Goal: Task Accomplishment & Management: Use online tool/utility

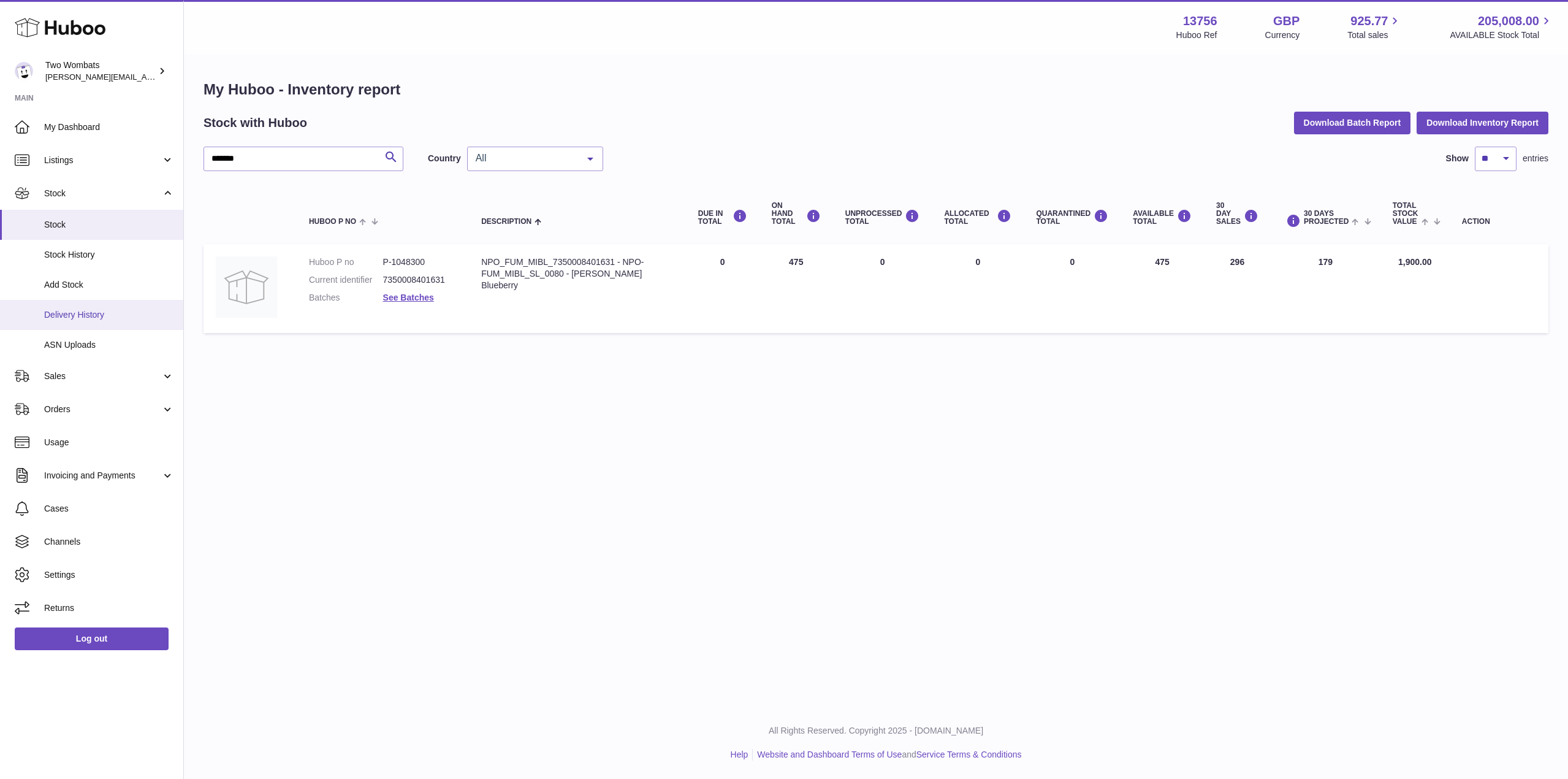
click at [90, 319] on span "Delivery History" at bounding box center [109, 315] width 130 height 12
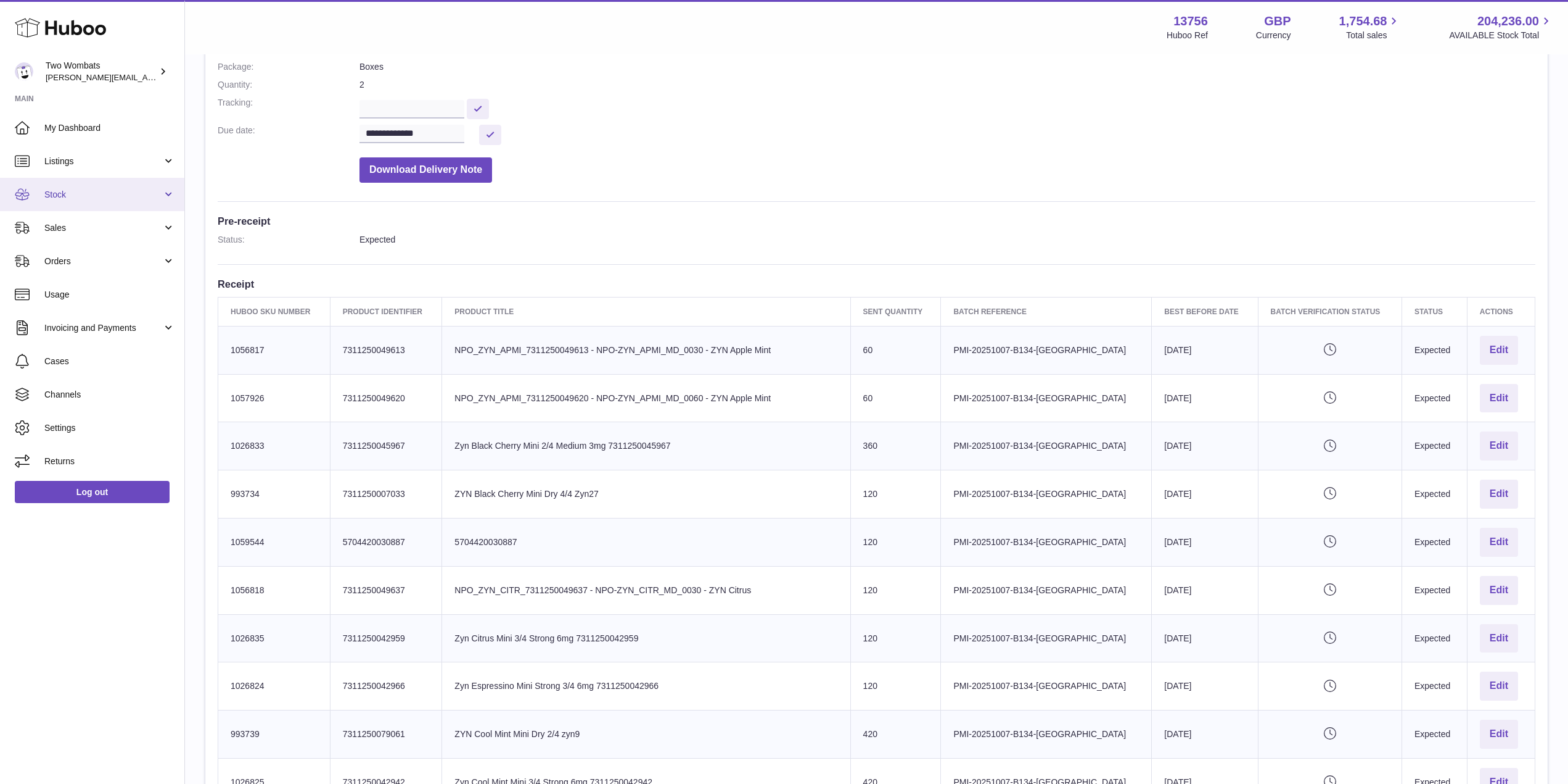
click at [171, 186] on link "Stock" at bounding box center [92, 194] width 185 height 33
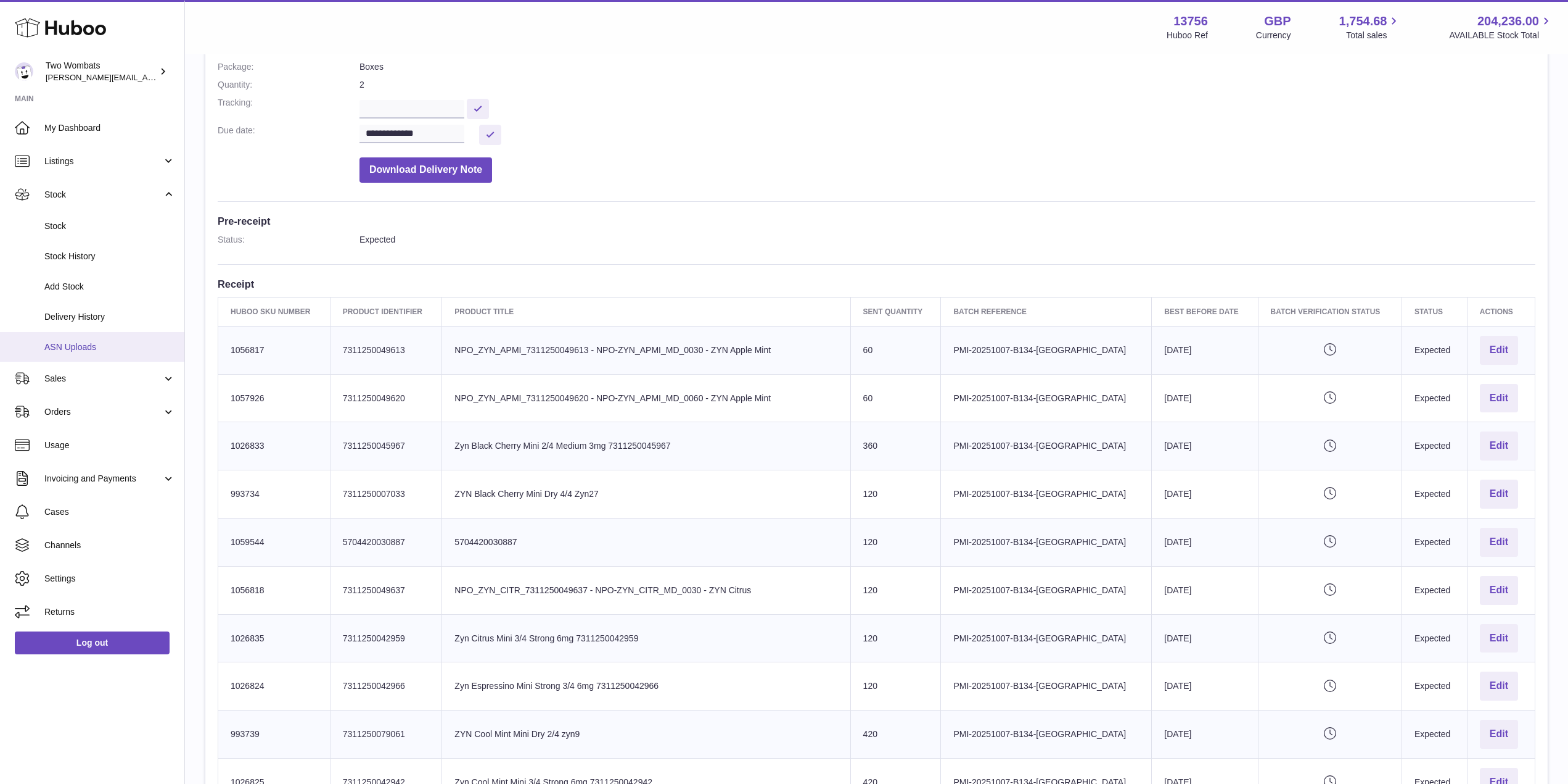
click at [117, 346] on span "ASN Uploads" at bounding box center [109, 347] width 131 height 12
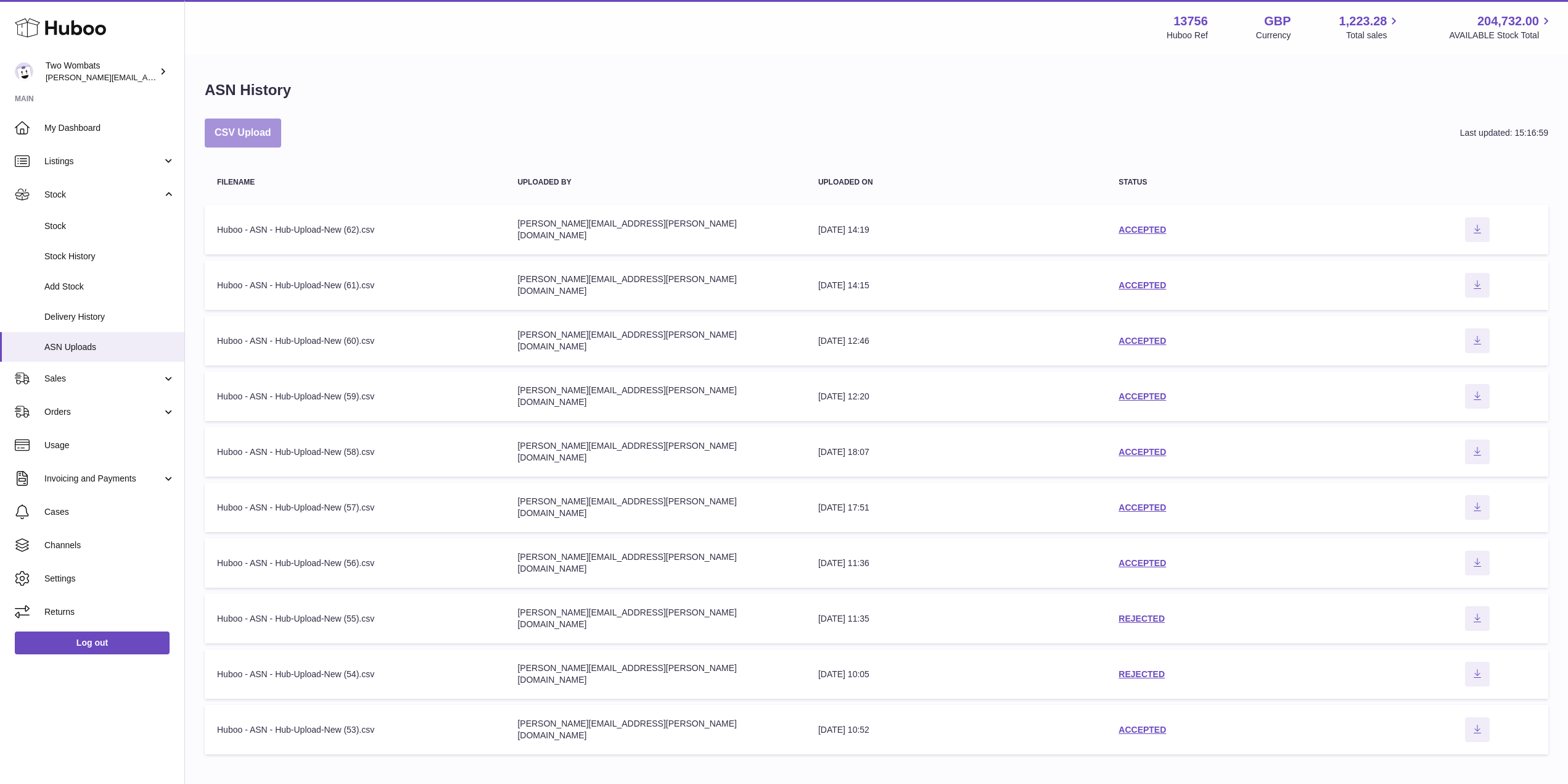
click at [244, 145] on button "CSV Upload" at bounding box center [243, 133] width 76 height 29
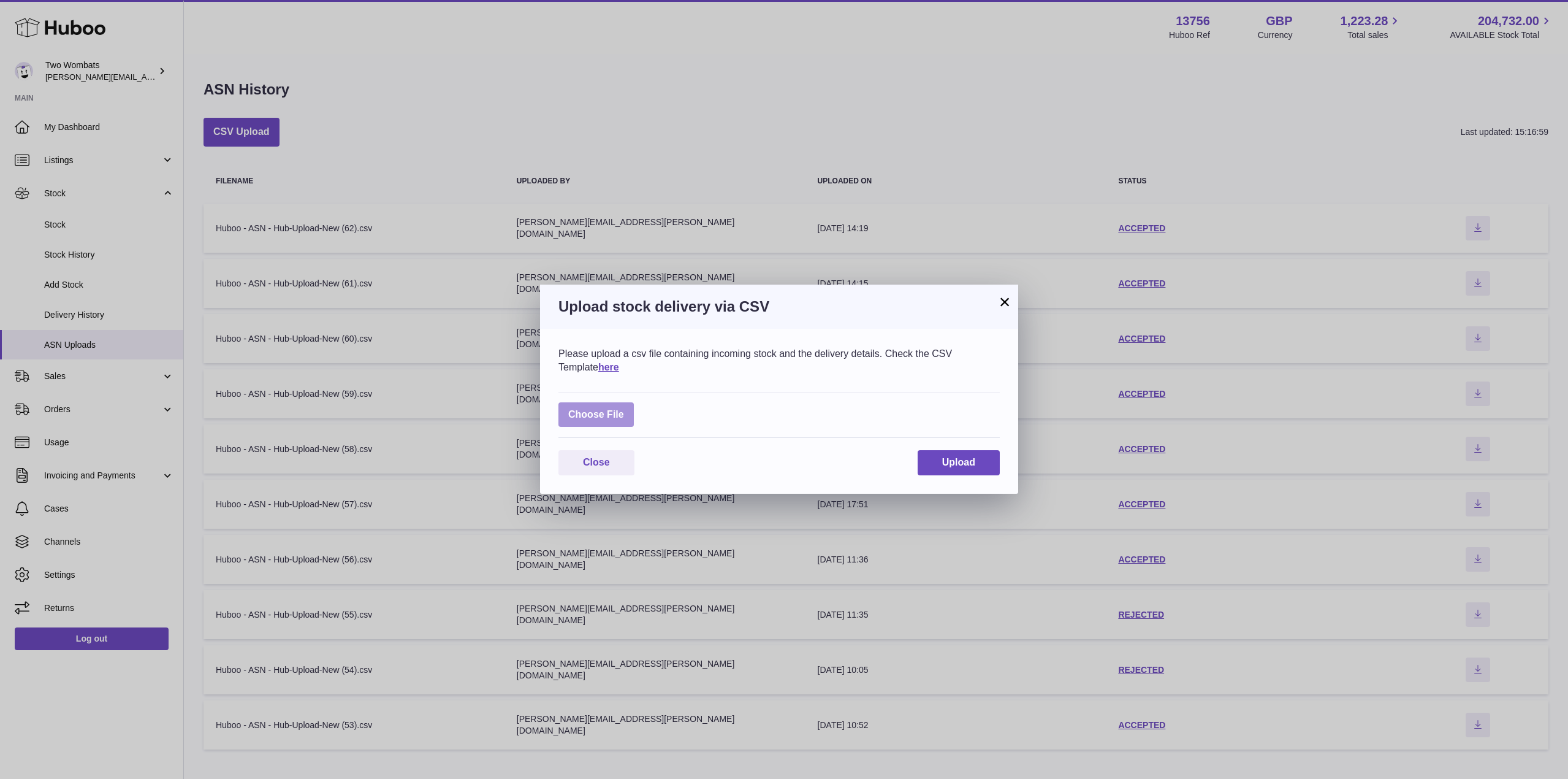
click at [594, 418] on label at bounding box center [596, 414] width 76 height 25
click at [624, 409] on input "file" at bounding box center [624, 408] width 1 height 1
type input "**********"
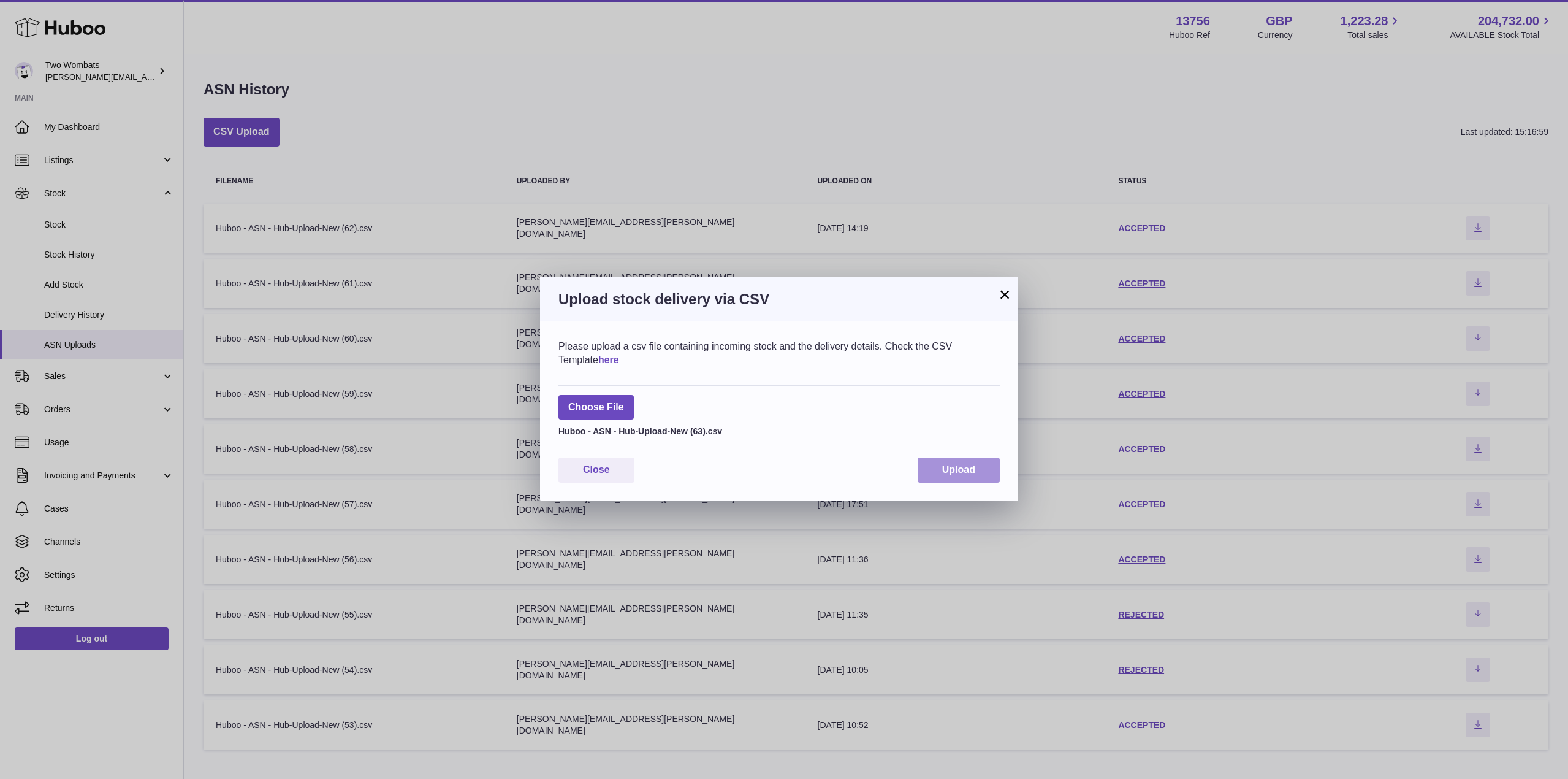
click at [975, 469] on button "Upload" at bounding box center [958, 470] width 82 height 25
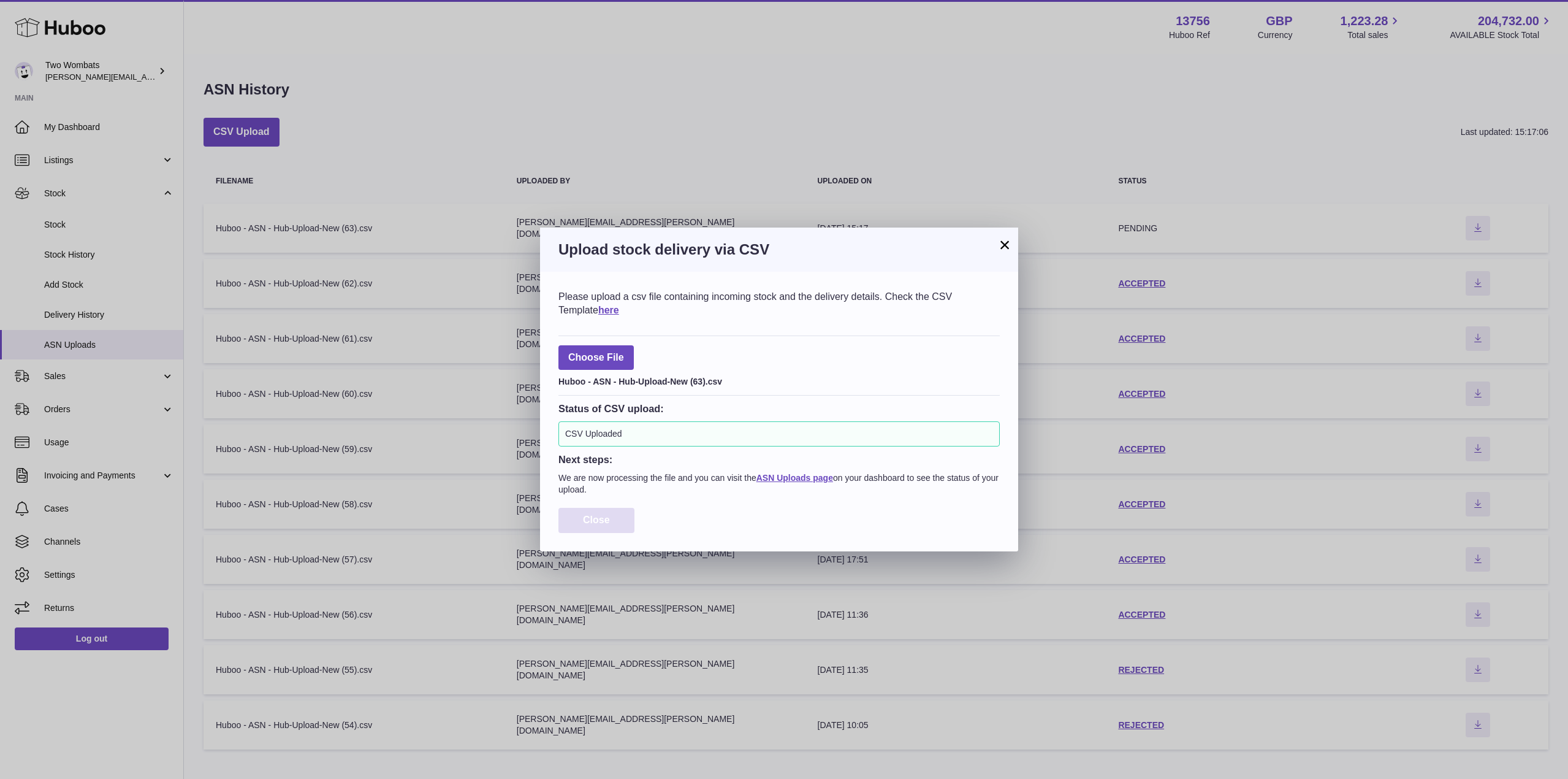
click at [588, 532] on button "Close" at bounding box center [596, 520] width 76 height 25
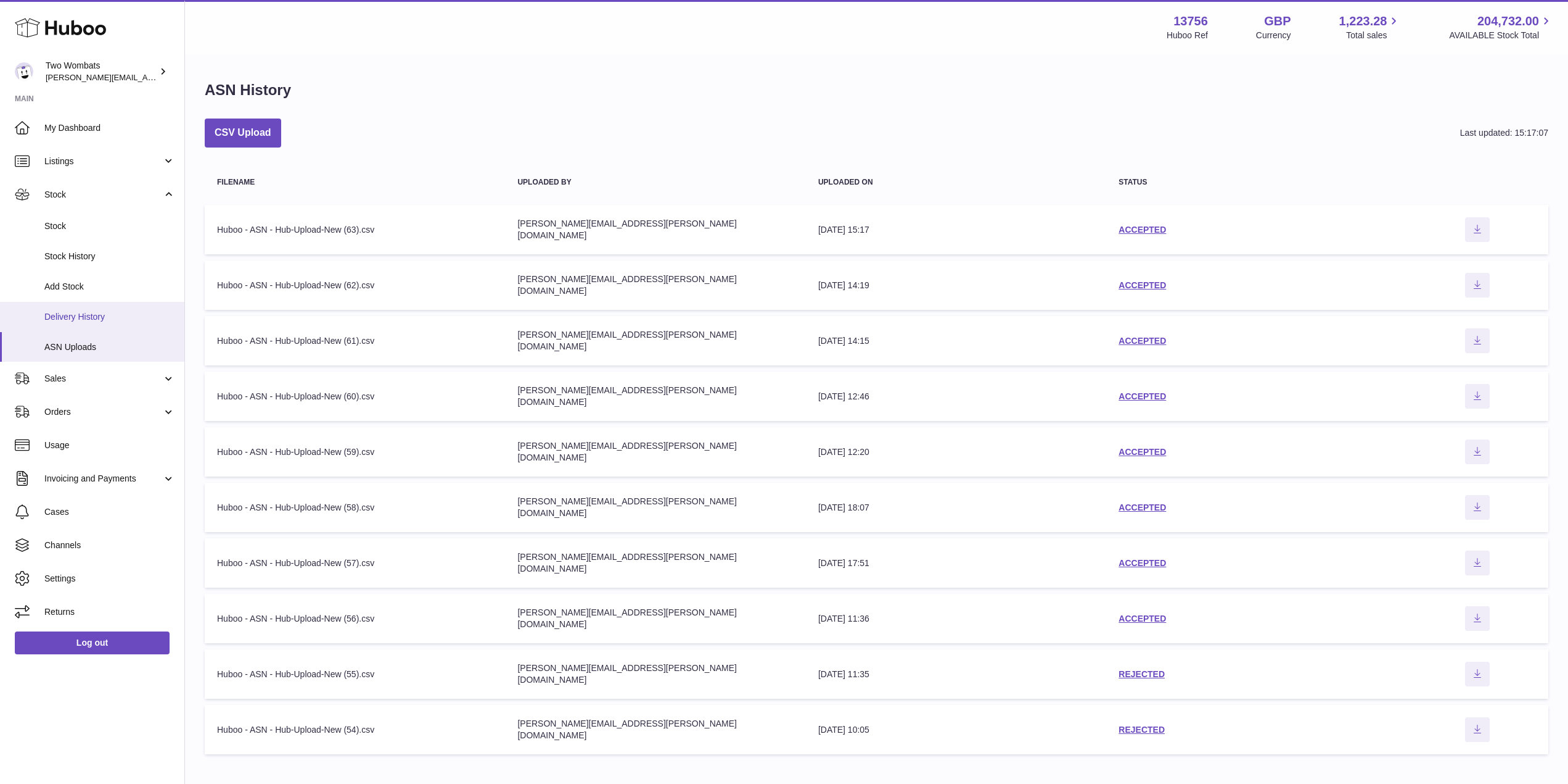
click at [104, 317] on span "Delivery History" at bounding box center [109, 317] width 131 height 12
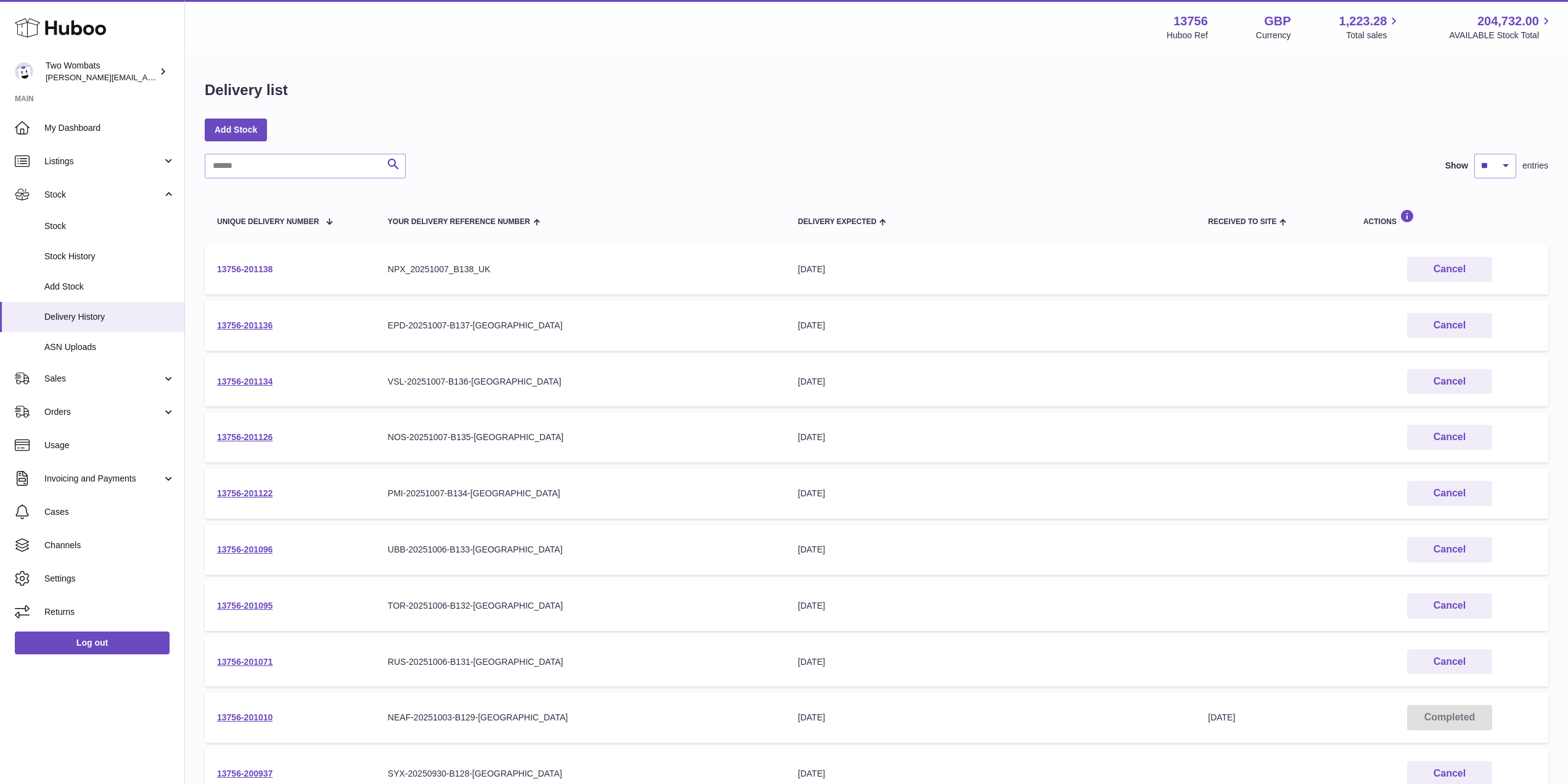
click at [250, 270] on link "13756-201138" at bounding box center [244, 269] width 55 height 10
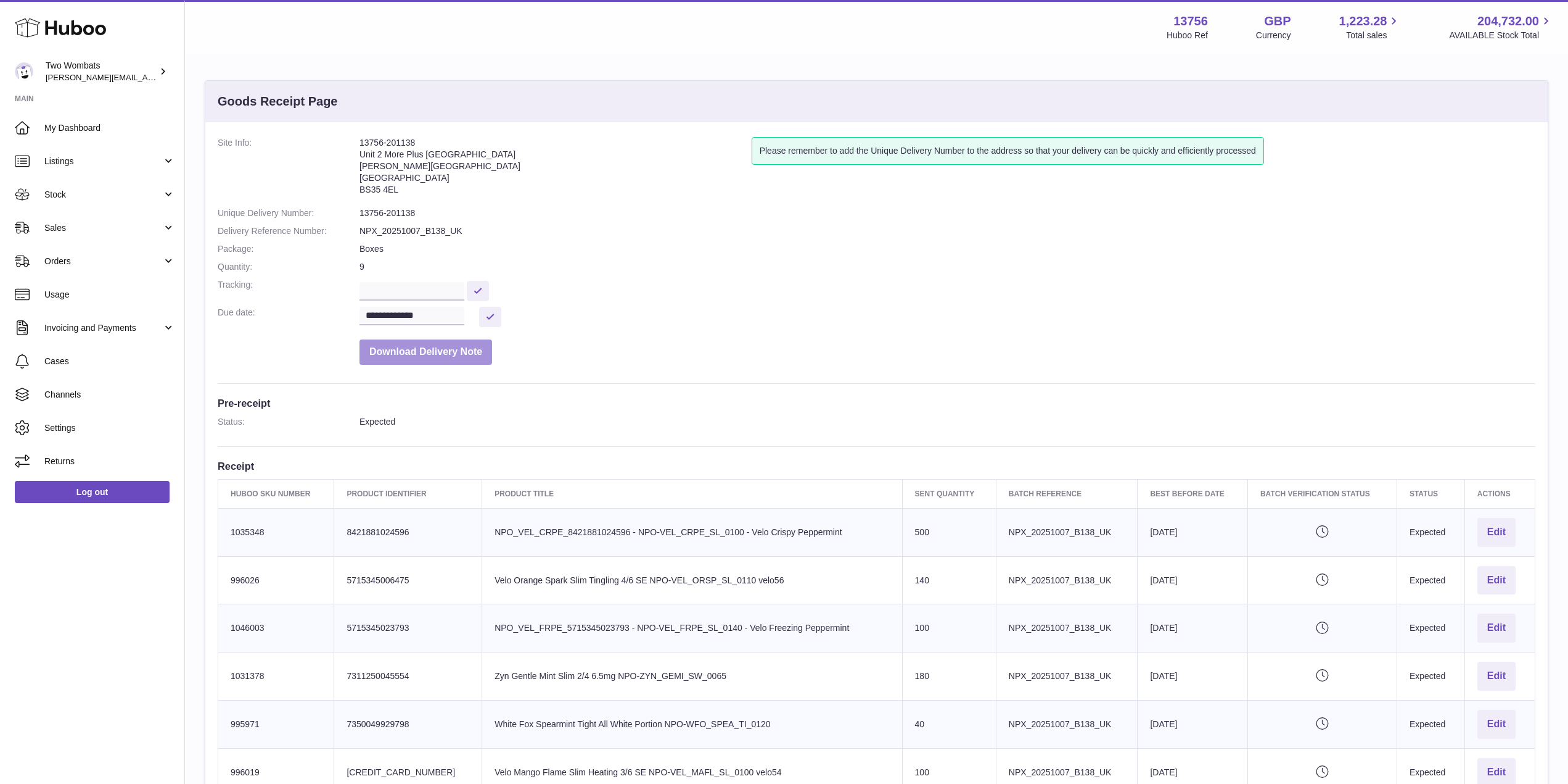
click at [446, 347] on button "Download Delivery Note" at bounding box center [426, 351] width 133 height 25
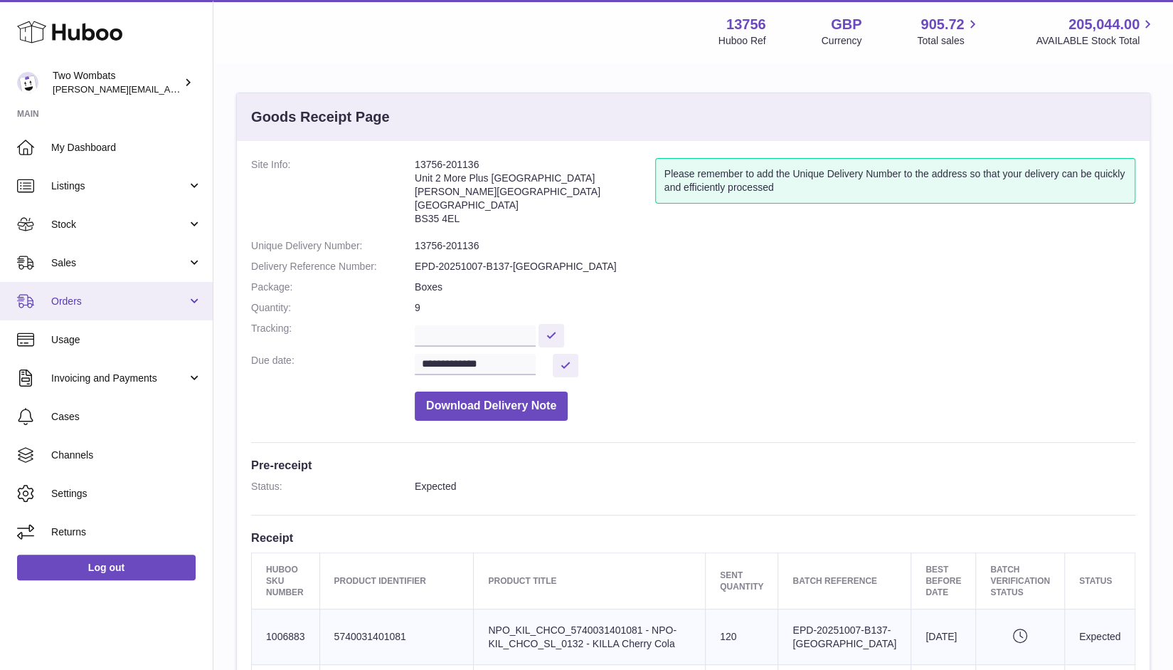
click at [185, 304] on span "Orders" at bounding box center [119, 302] width 136 height 14
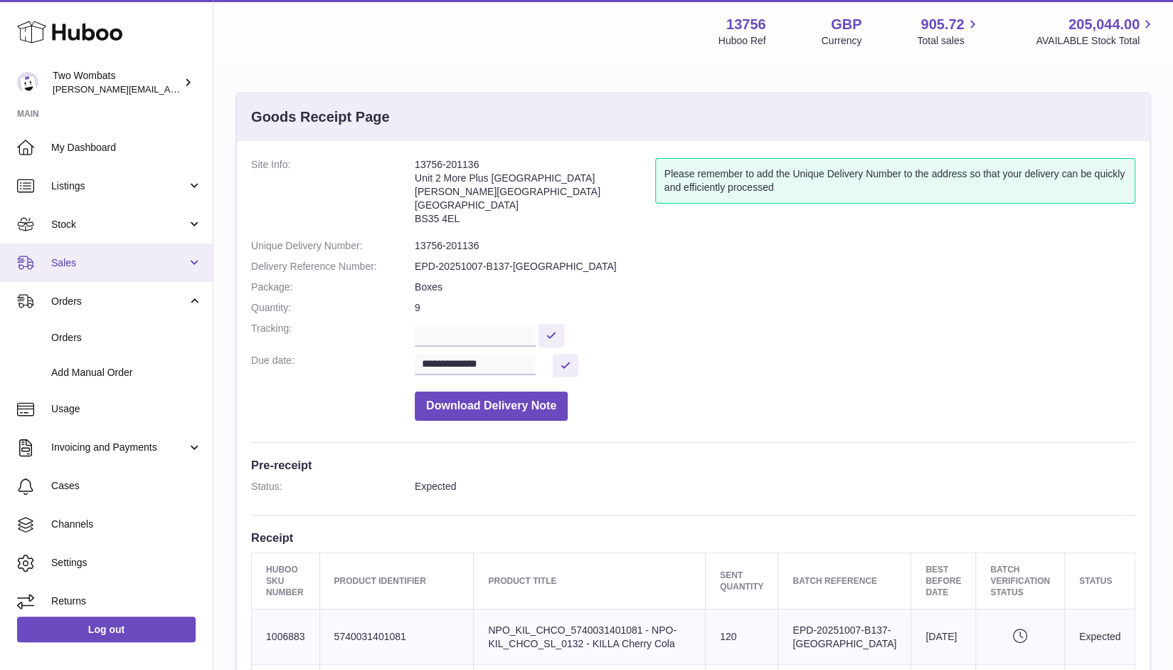
click at [194, 260] on link "Sales" at bounding box center [106, 262] width 213 height 38
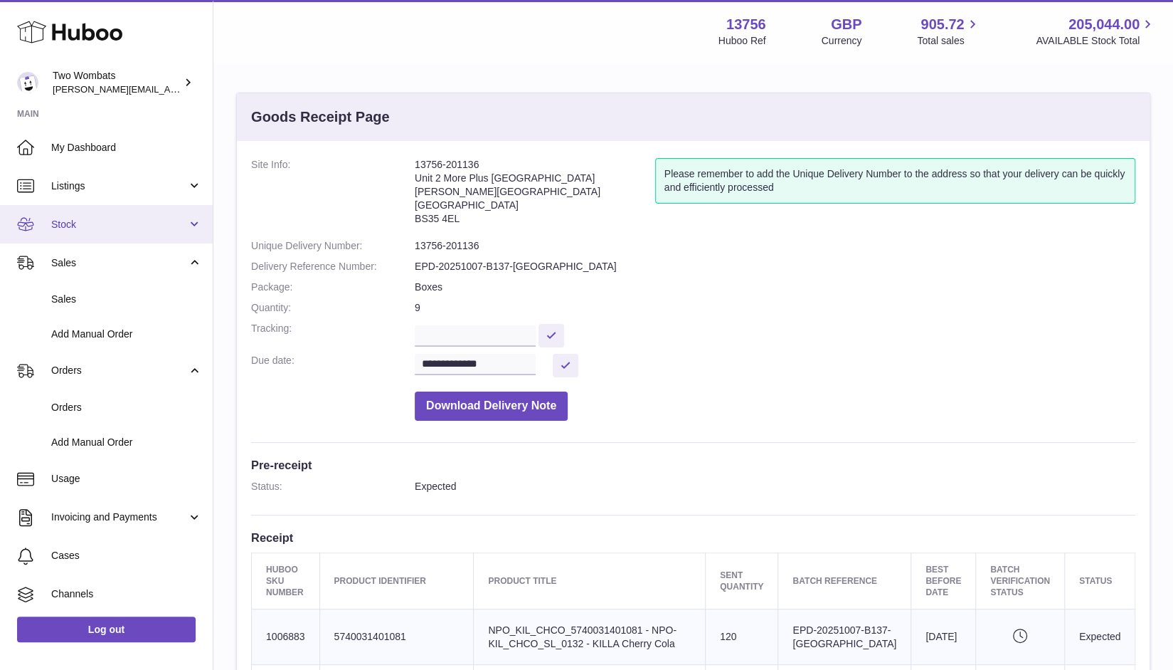
click at [191, 214] on link "Stock" at bounding box center [106, 224] width 213 height 38
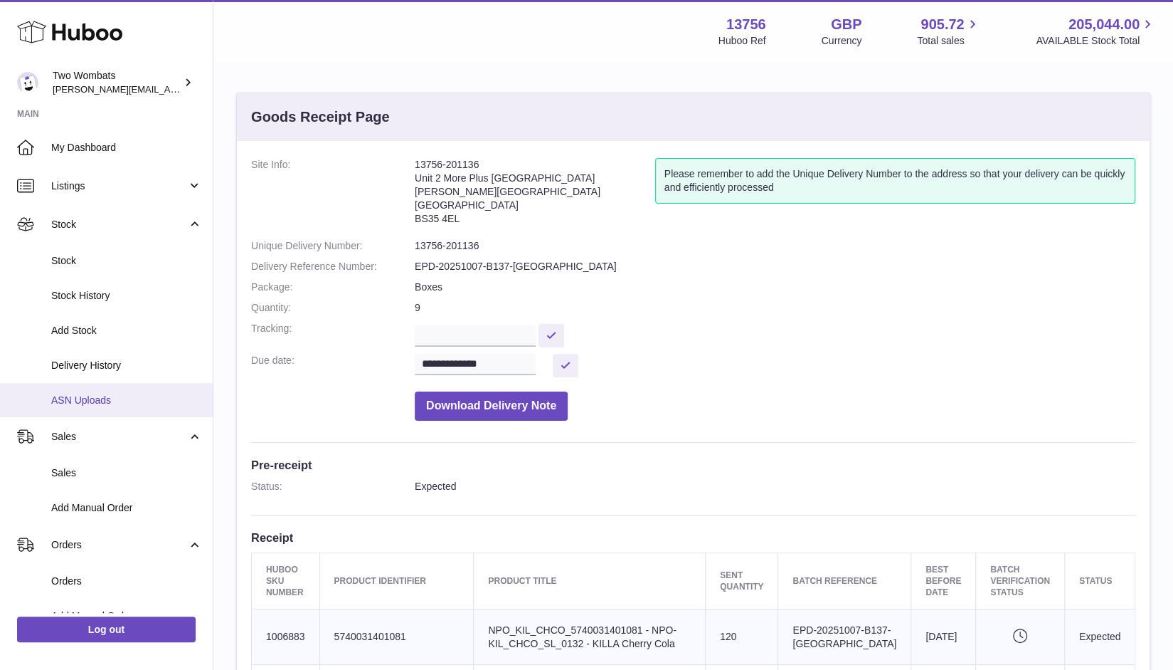
click at [108, 386] on link "ASN Uploads" at bounding box center [106, 400] width 213 height 35
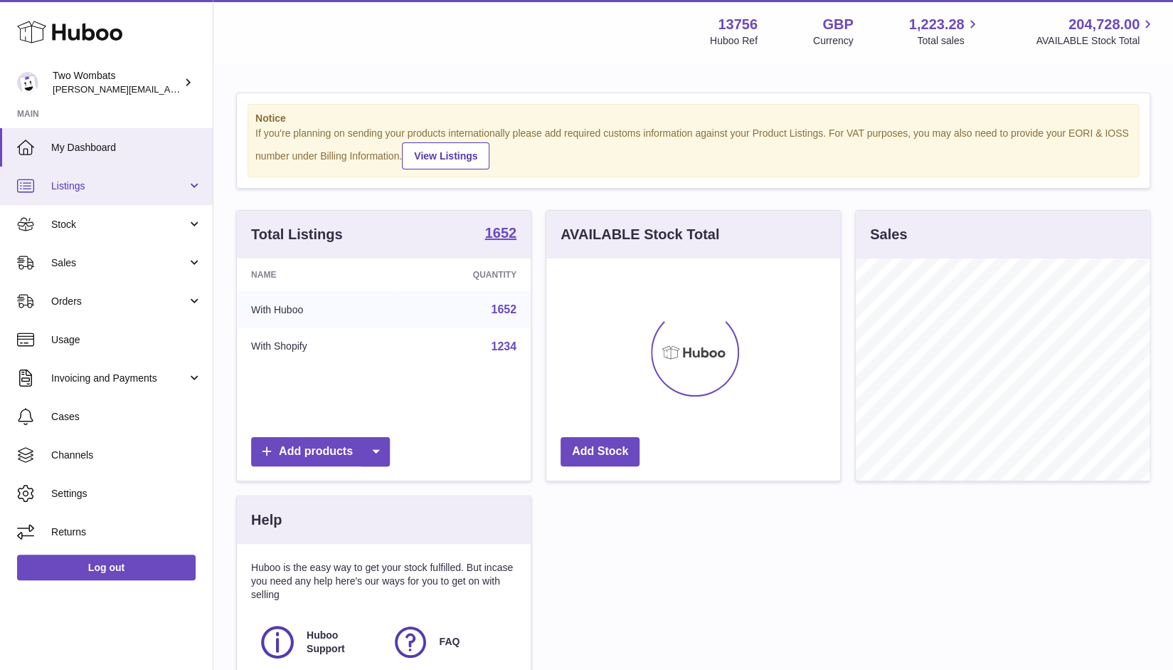
scroll to position [222, 295]
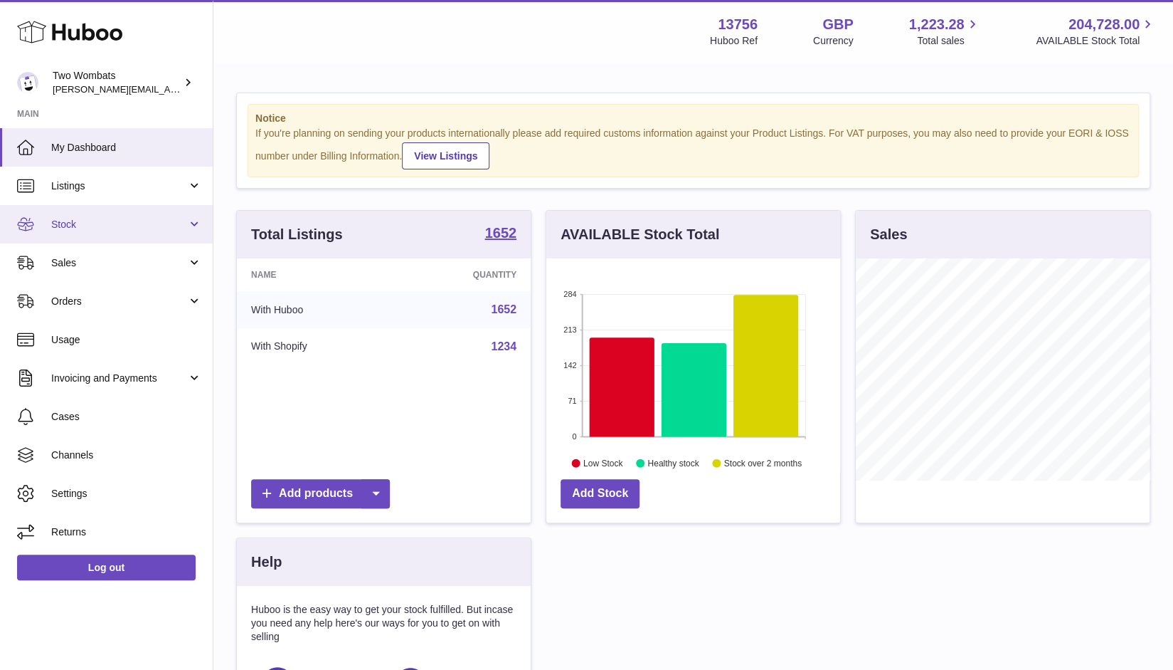
click at [202, 224] on link "Stock" at bounding box center [106, 224] width 213 height 38
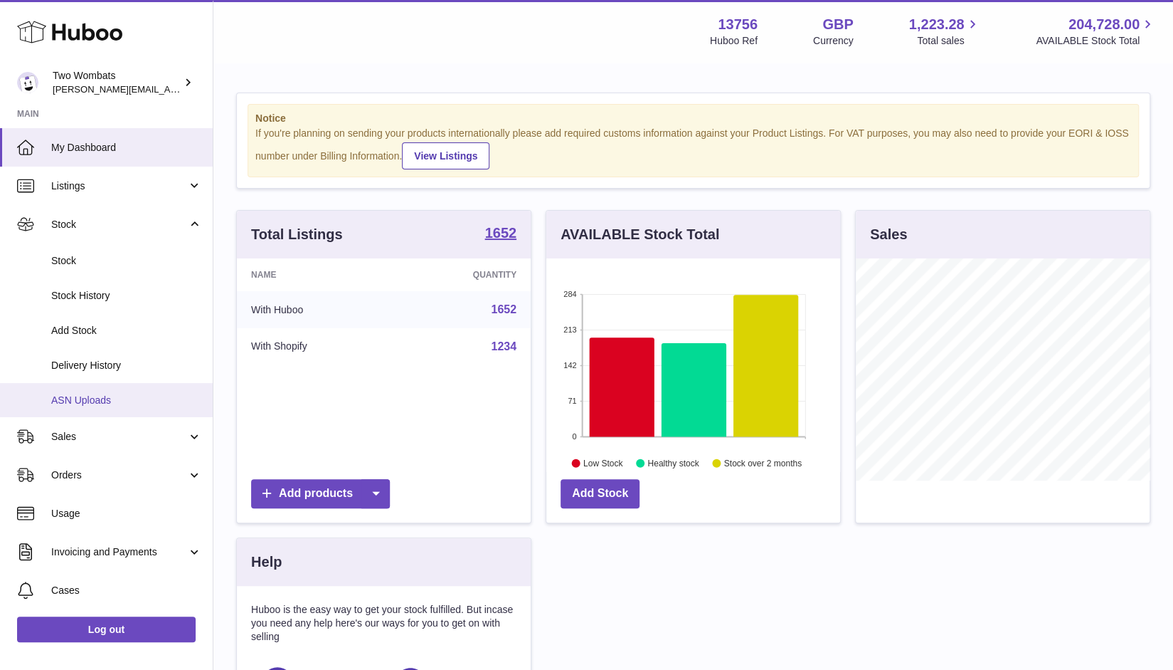
click at [92, 388] on link "ASN Uploads" at bounding box center [106, 400] width 213 height 35
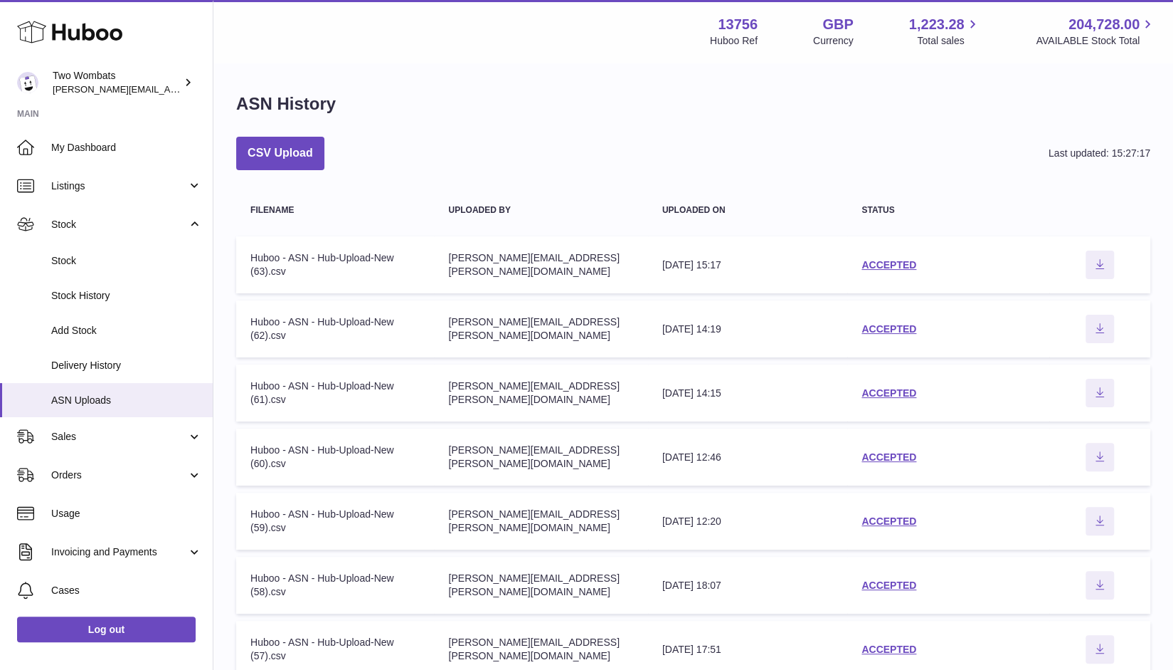
click at [271, 170] on div "CSV Upload Last updated: 15:27:17 Filename Uploaded by Uploaded on Status Filen…" at bounding box center [693, 507] width 914 height 740
click at [283, 162] on button "CSV Upload" at bounding box center [280, 153] width 88 height 33
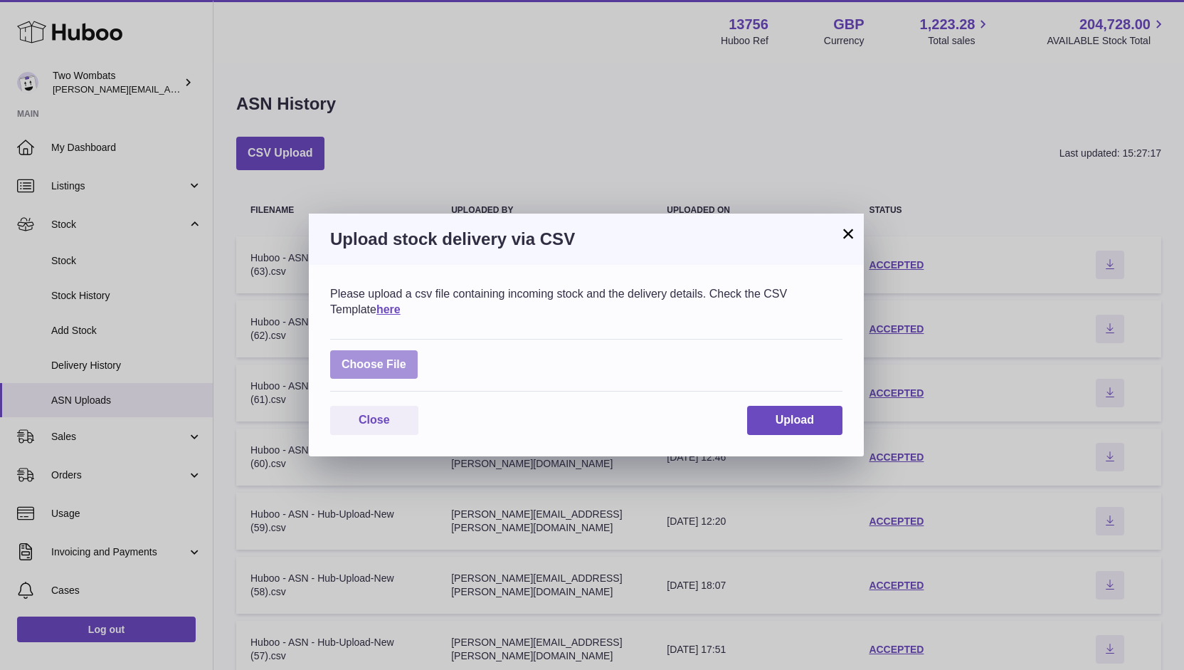
click at [389, 362] on label at bounding box center [374, 364] width 88 height 29
click at [406, 358] on input "file" at bounding box center [406, 357] width 1 height 1
type input "**********"
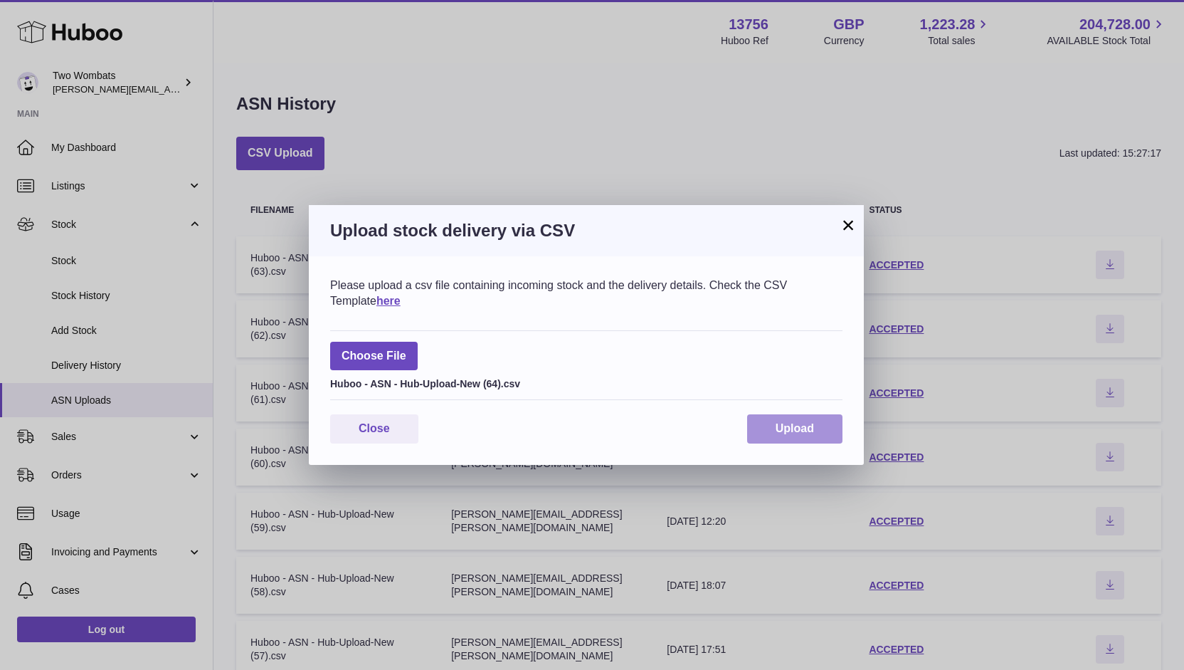
click at [816, 428] on button "Upload" at bounding box center [794, 428] width 95 height 29
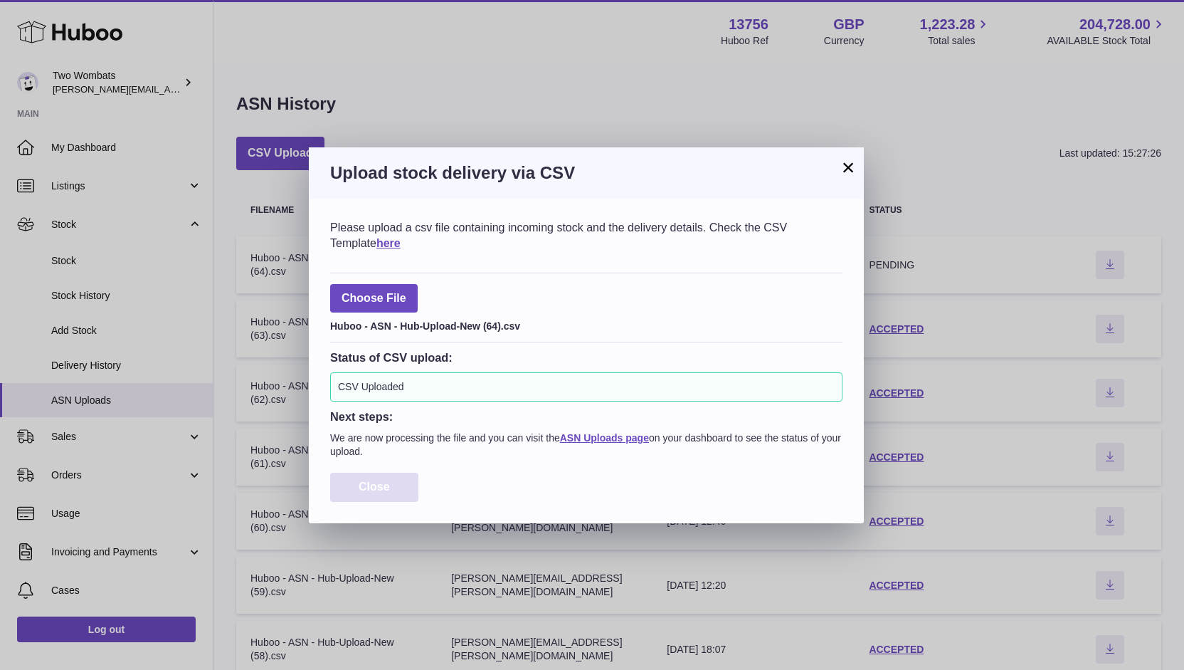
click at [379, 490] on span "Close" at bounding box center [374, 486] width 31 height 12
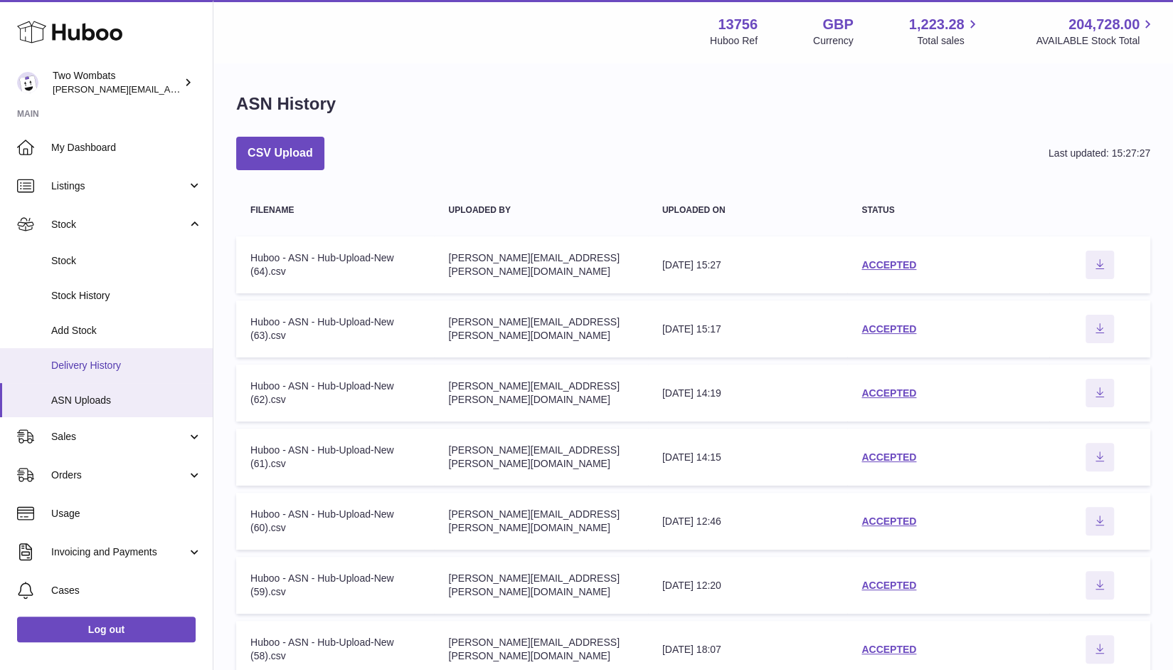
click at [95, 366] on span "Delivery History" at bounding box center [126, 366] width 151 height 14
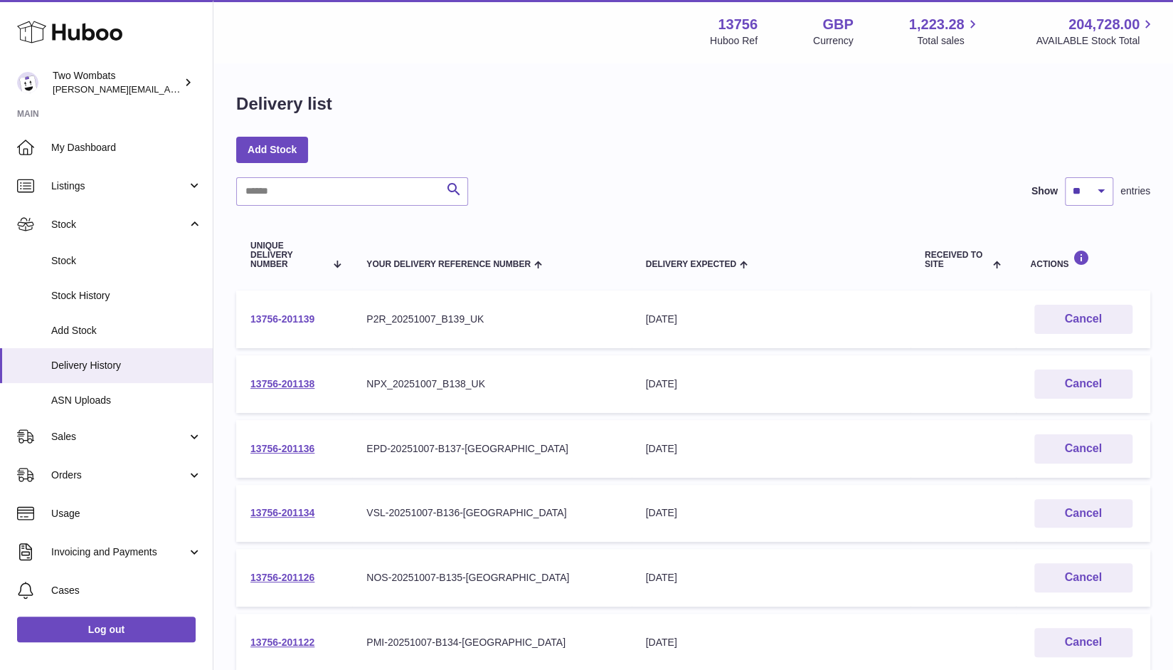
click at [290, 315] on link "13756-201139" at bounding box center [282, 318] width 64 height 11
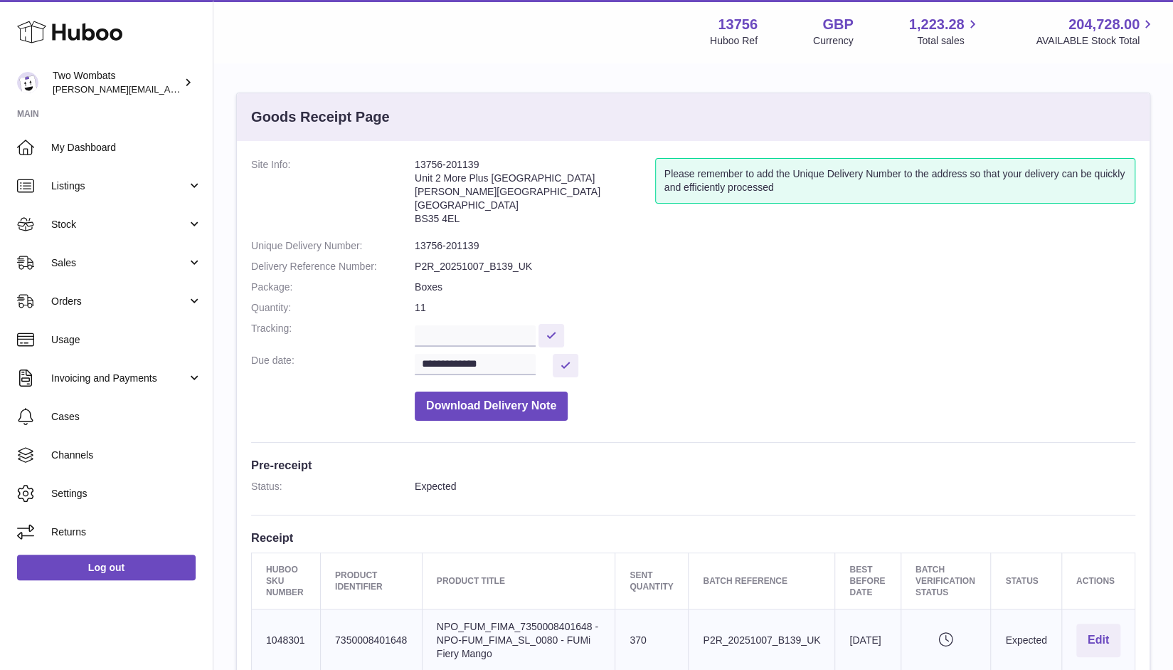
drag, startPoint x: 479, startPoint y: 164, endPoint x: 404, endPoint y: 167, distance: 74.8
click at [404, 167] on dl "**********" at bounding box center [693, 293] width 884 height 270
copy dl "13756-201139"
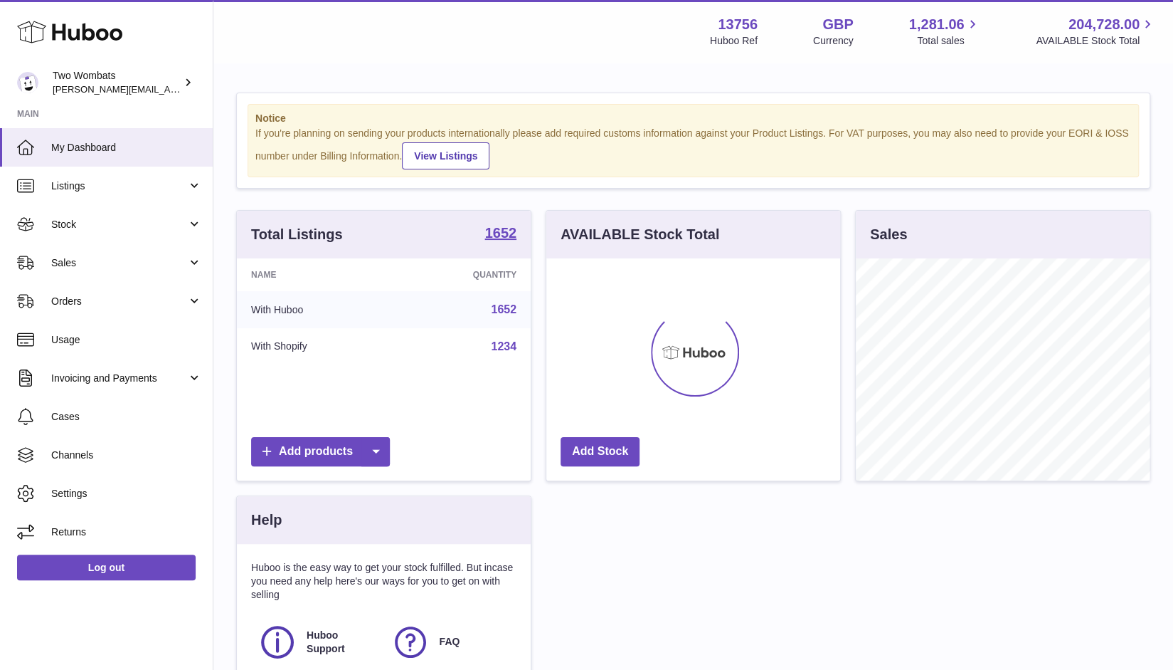
scroll to position [222, 295]
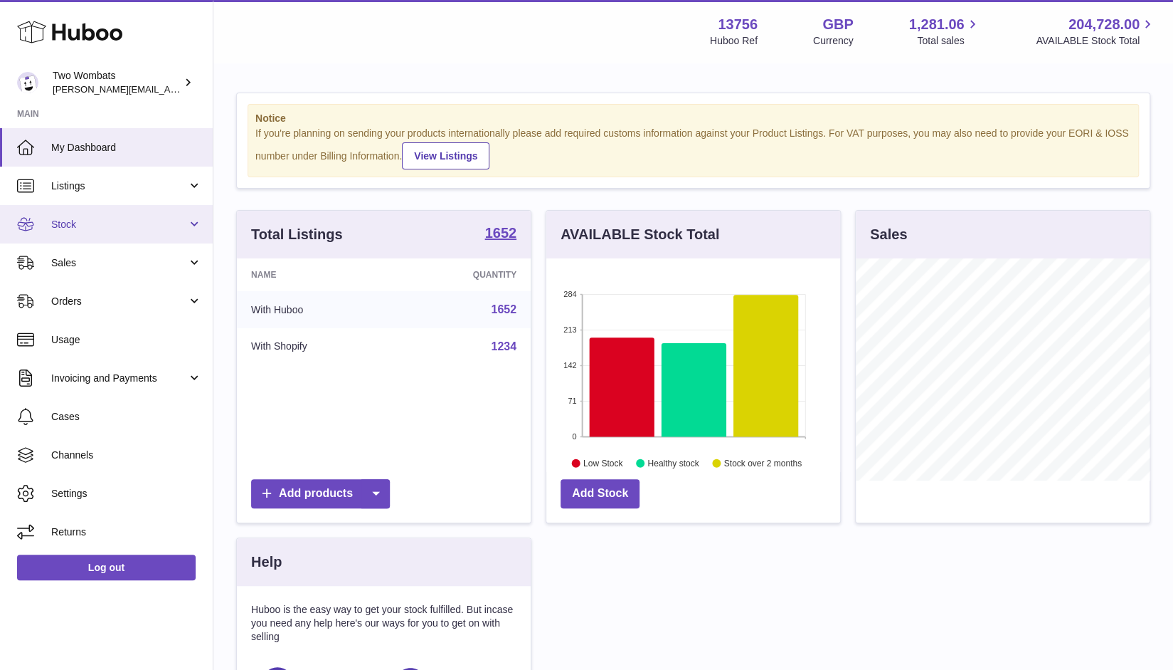
click at [192, 228] on link "Stock" at bounding box center [106, 224] width 213 height 38
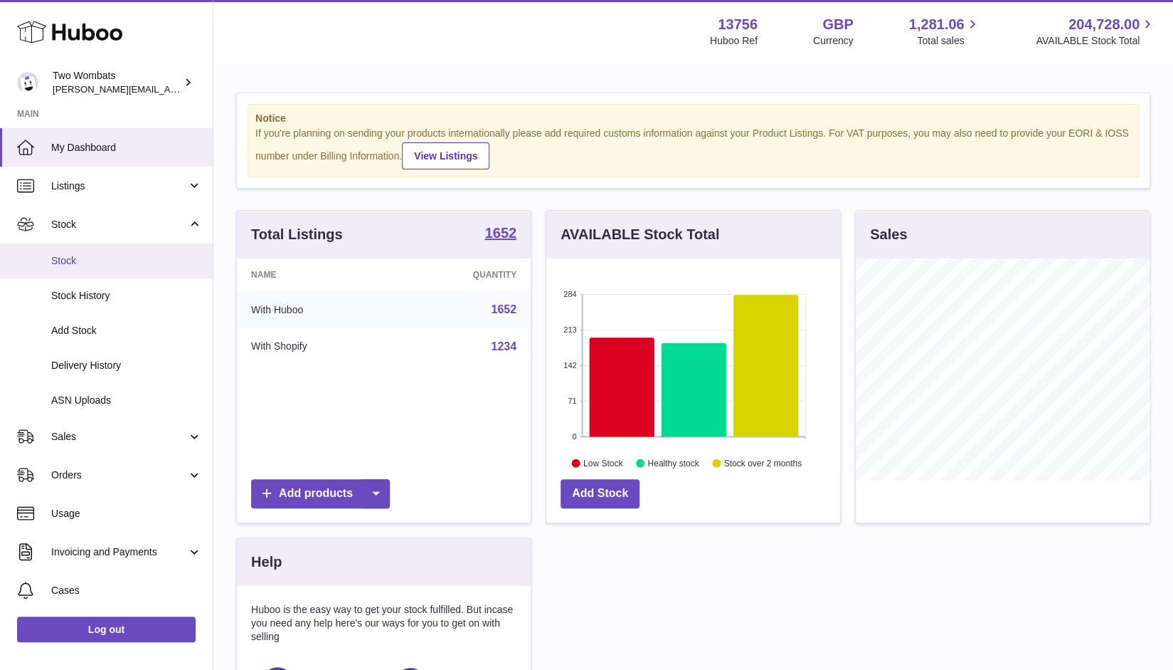
click at [111, 256] on span "Stock" at bounding box center [126, 261] width 151 height 14
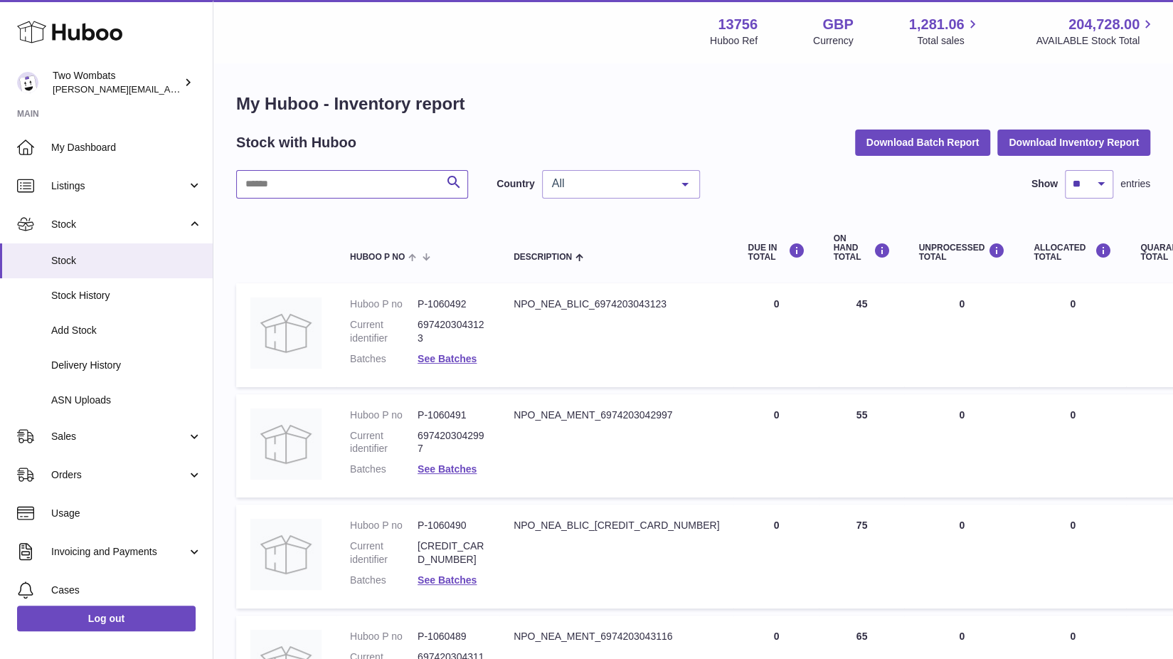
click at [308, 186] on input "text" at bounding box center [352, 184] width 232 height 28
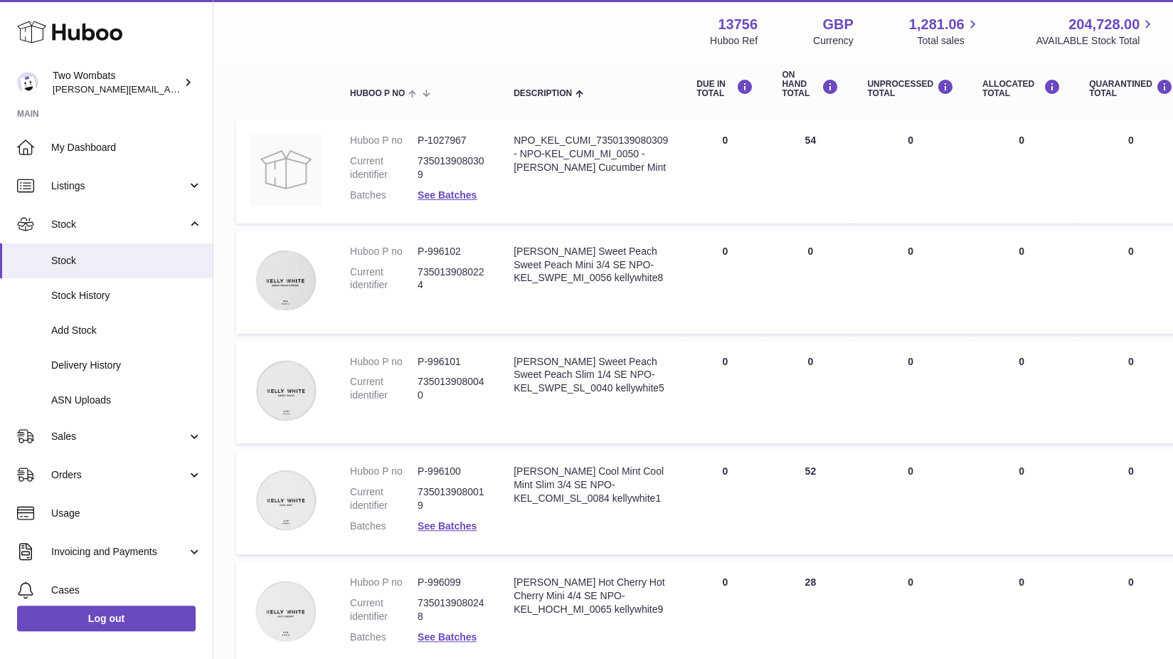
scroll to position [164, 1]
type input "**********"
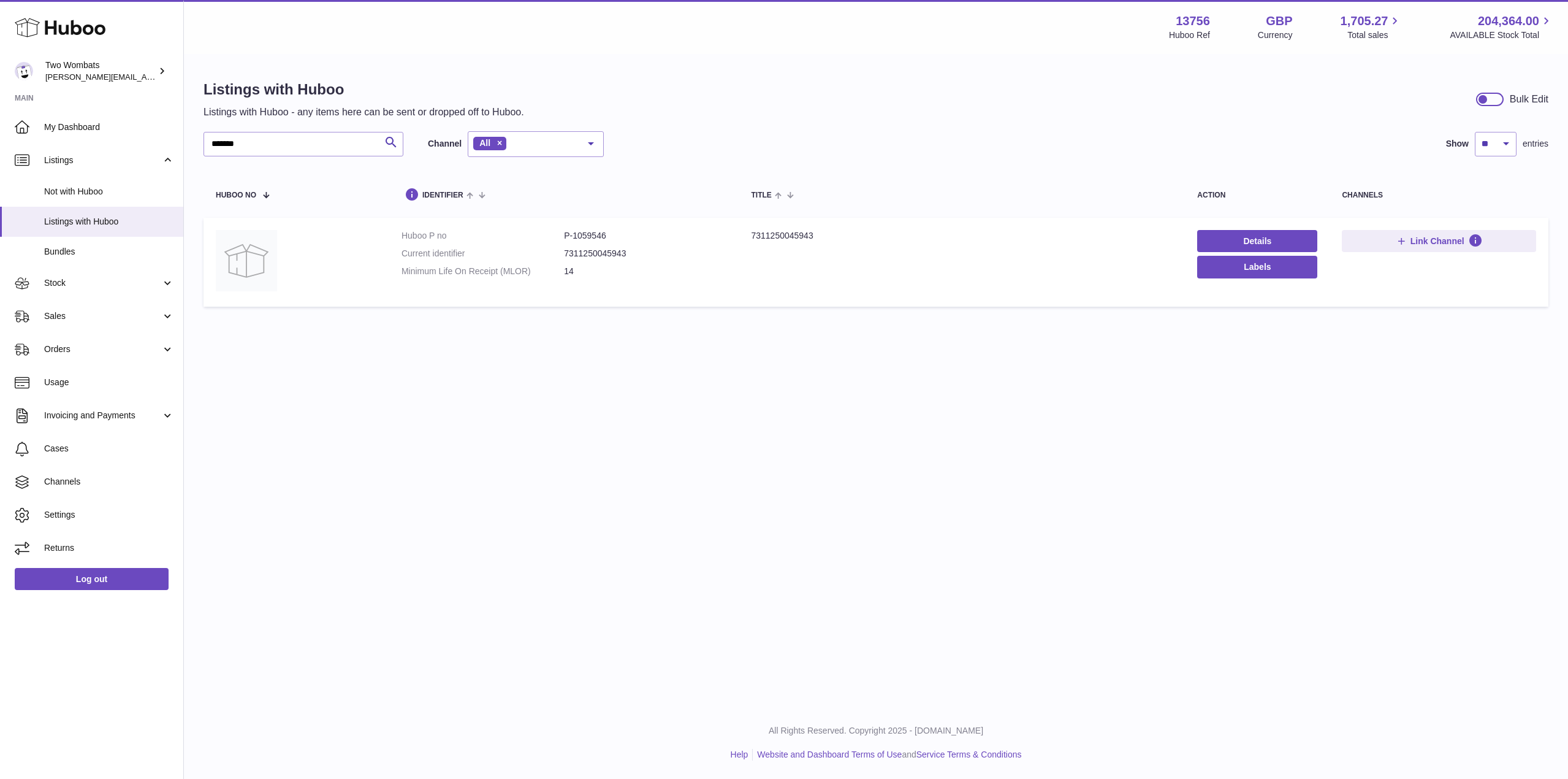
click at [254, 143] on input "*******" at bounding box center [303, 144] width 200 height 24
click at [153, 284] on span "Stock" at bounding box center [103, 284] width 117 height 12
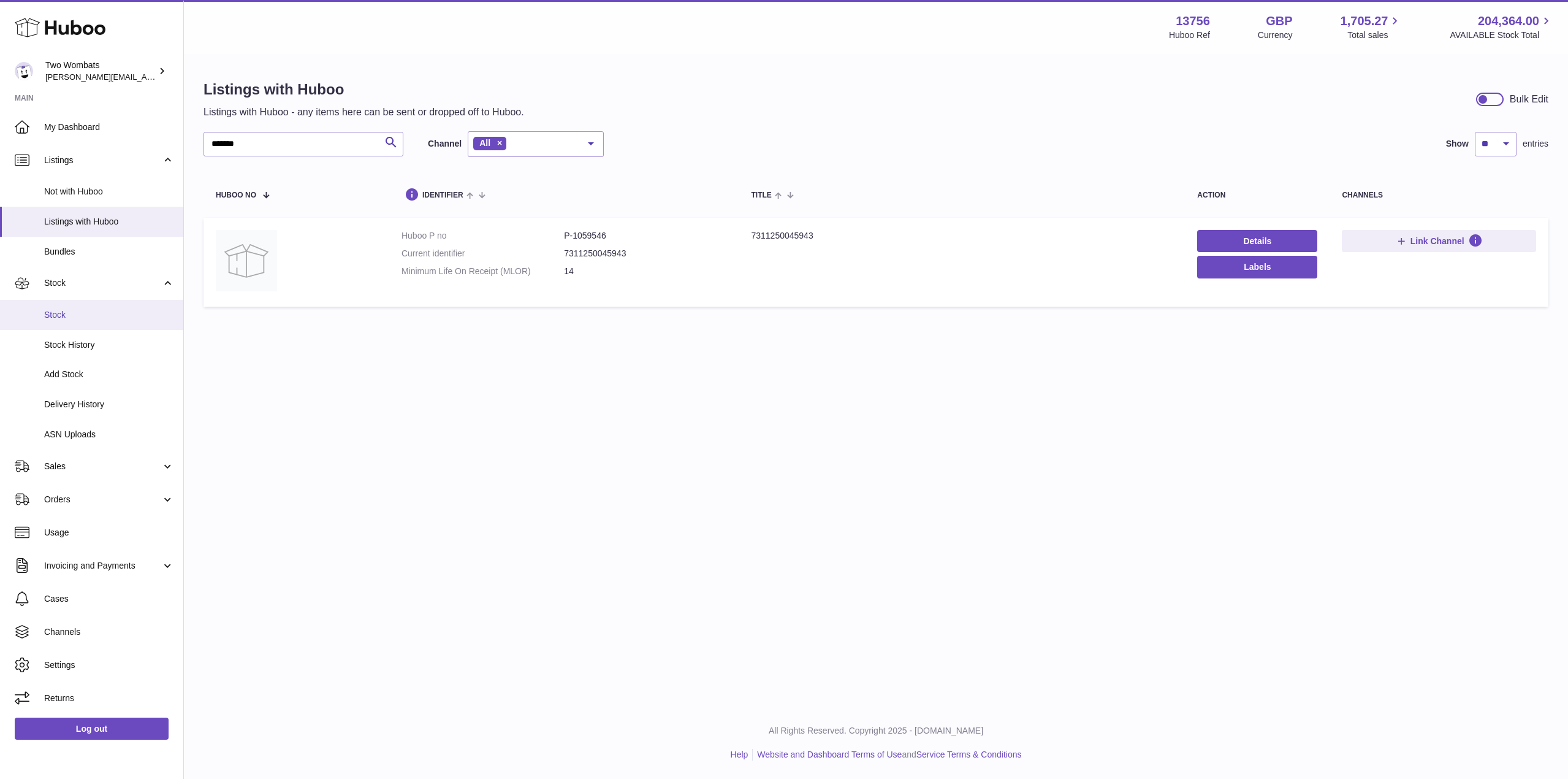
click at [90, 311] on span "Stock" at bounding box center [109, 315] width 130 height 12
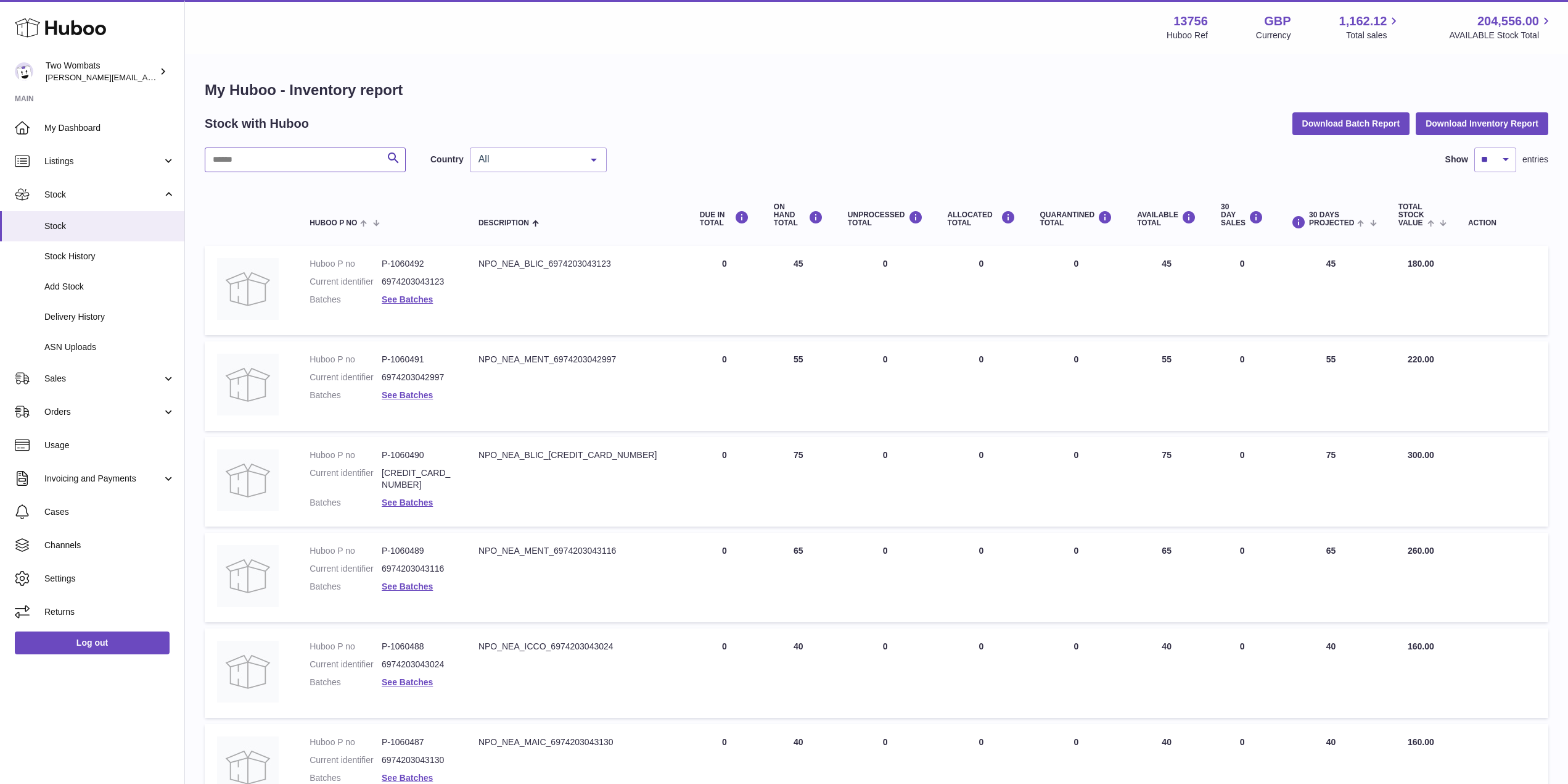
click at [251, 157] on input "text" at bounding box center [305, 160] width 201 height 24
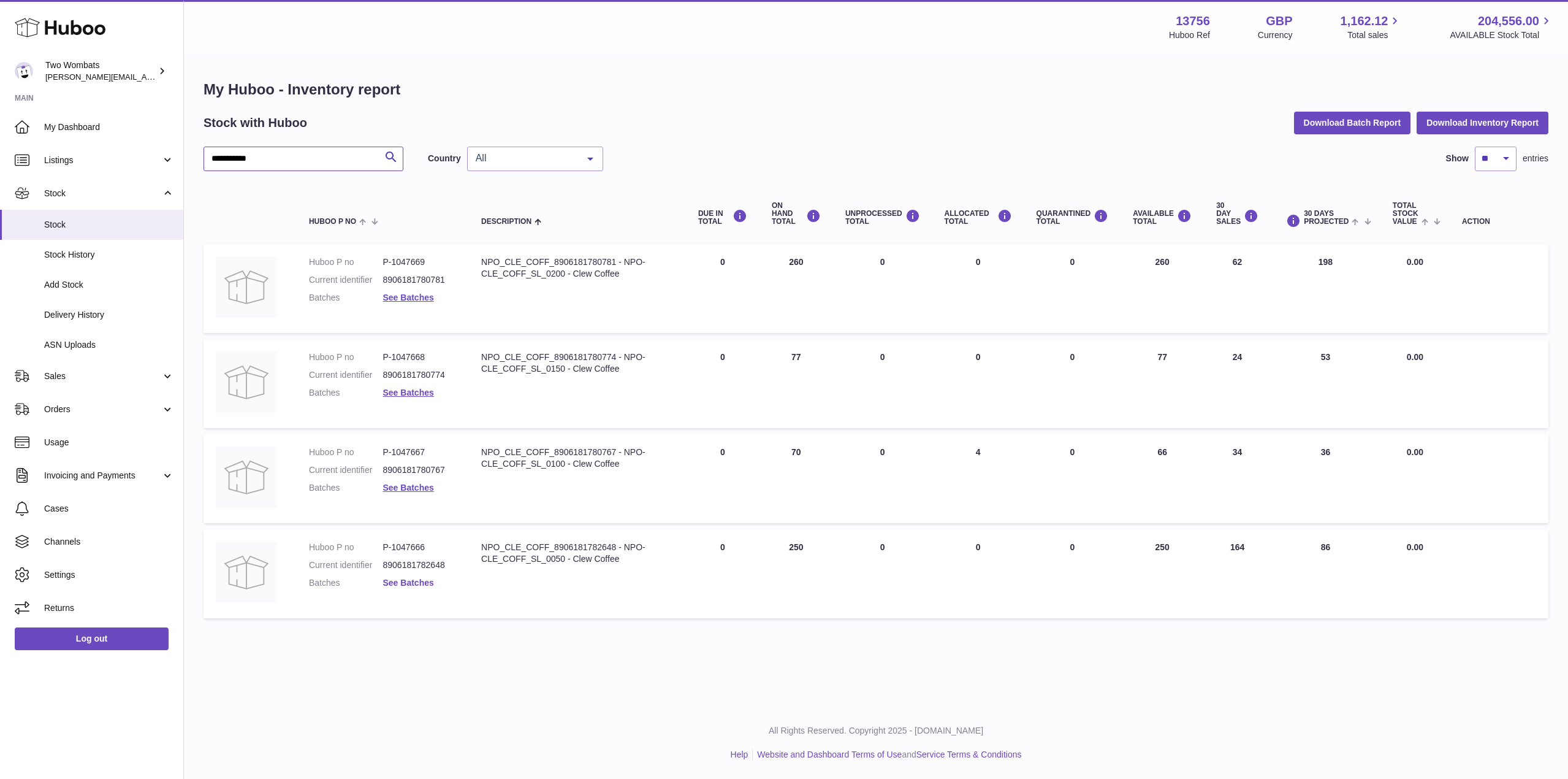
type input "**********"
click at [418, 583] on link "See Batches" at bounding box center [408, 582] width 51 height 9
